Goal: Navigation & Orientation: Find specific page/section

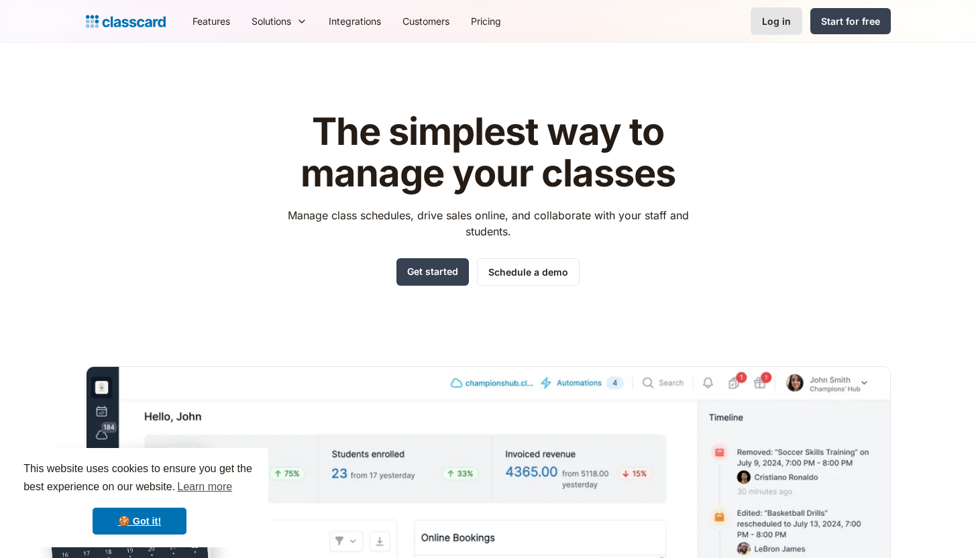
click at [595, 26] on div "Log in" at bounding box center [776, 21] width 29 height 14
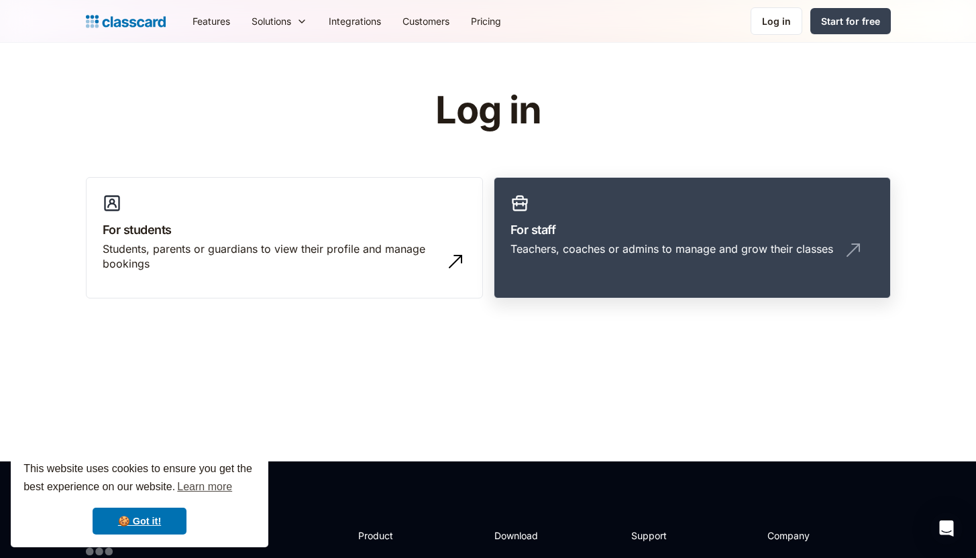
click at [660, 227] on h3 "For staff" at bounding box center [692, 230] width 364 height 18
